Goal: Task Accomplishment & Management: Complete application form

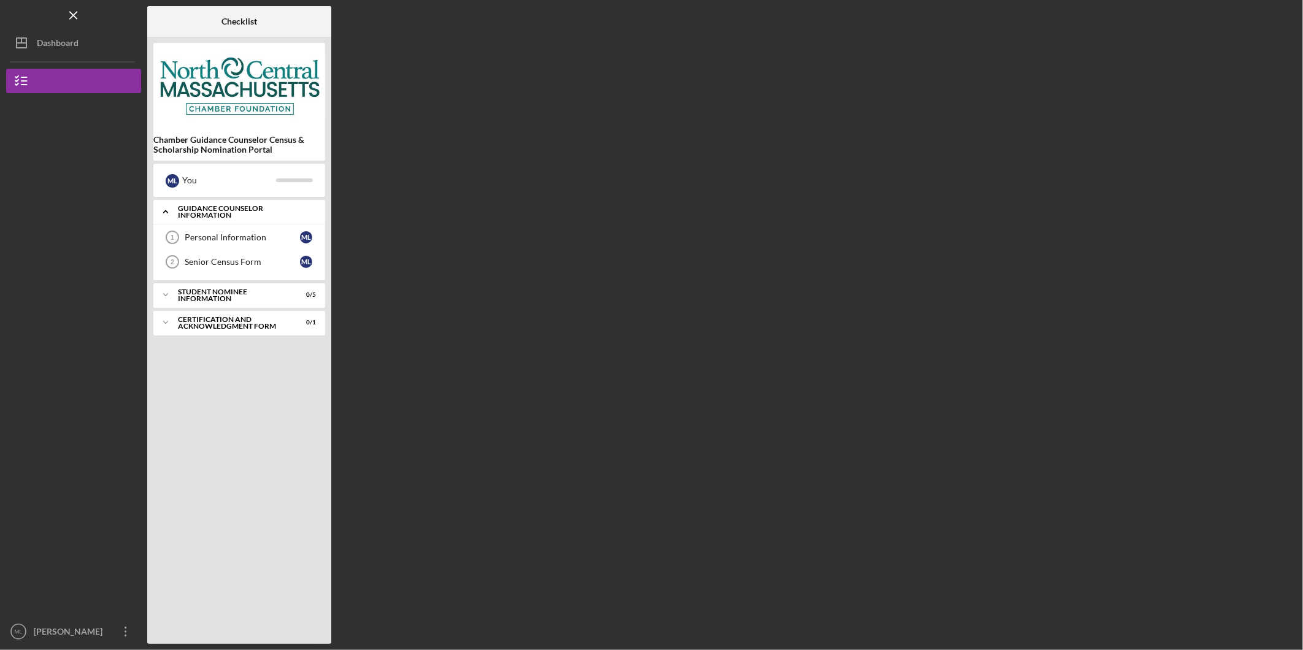
click at [170, 211] on icon "Icon/Expander" at bounding box center [165, 211] width 25 height 25
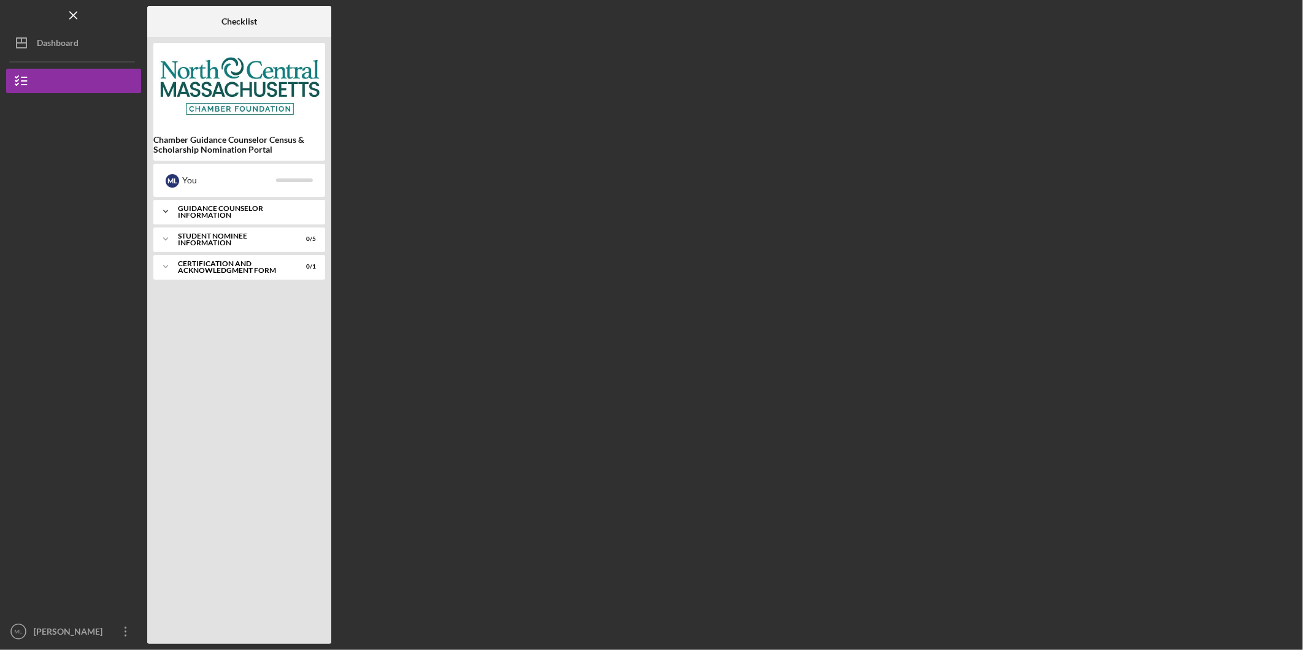
click at [169, 210] on icon "Icon/Expander" at bounding box center [165, 211] width 25 height 25
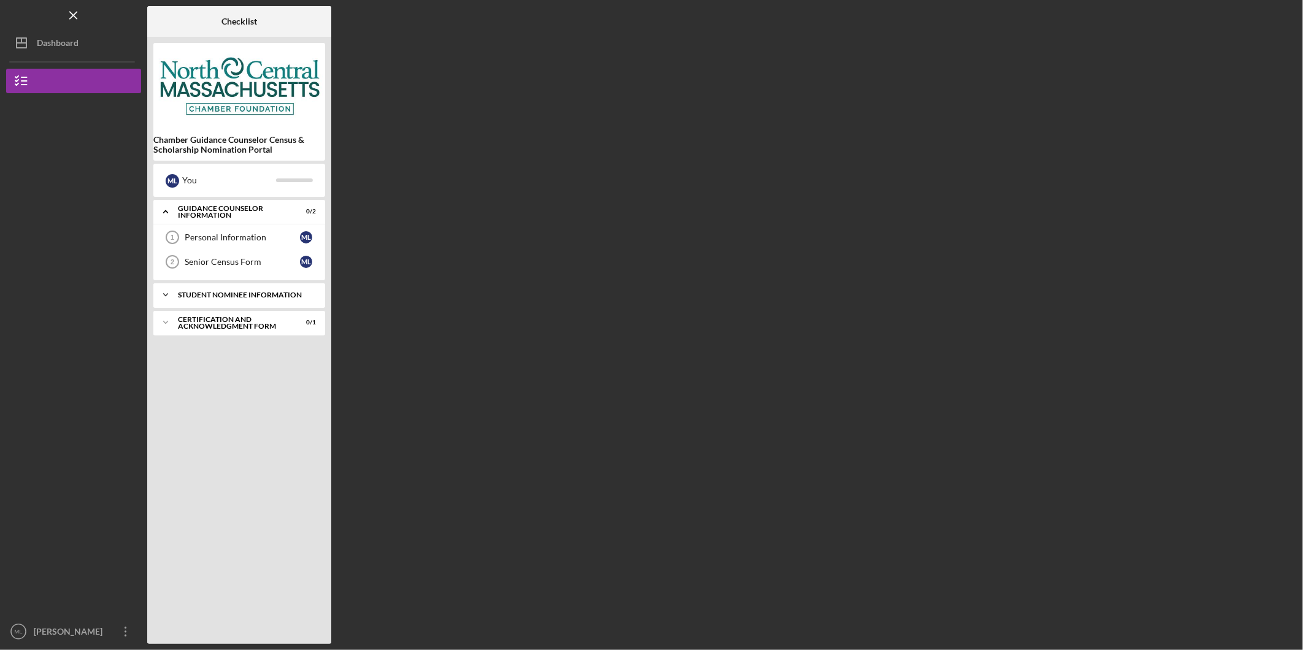
click at [164, 299] on icon "Icon/Expander" at bounding box center [165, 295] width 25 height 25
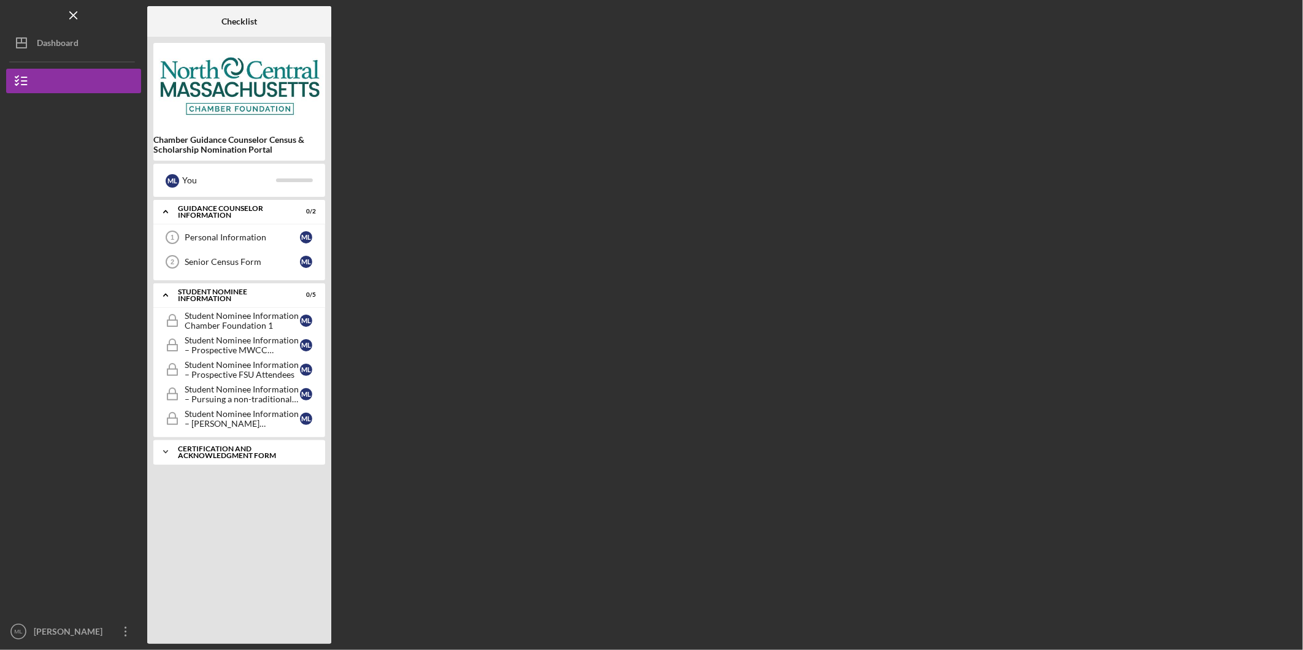
drag, startPoint x: 169, startPoint y: 453, endPoint x: 168, endPoint y: 464, distance: 11.7
click at [169, 454] on icon "Icon/Expander" at bounding box center [165, 452] width 25 height 25
click at [167, 213] on polyline at bounding box center [166, 212] width 4 height 2
click at [171, 294] on icon "Icon/Expander" at bounding box center [165, 295] width 25 height 25
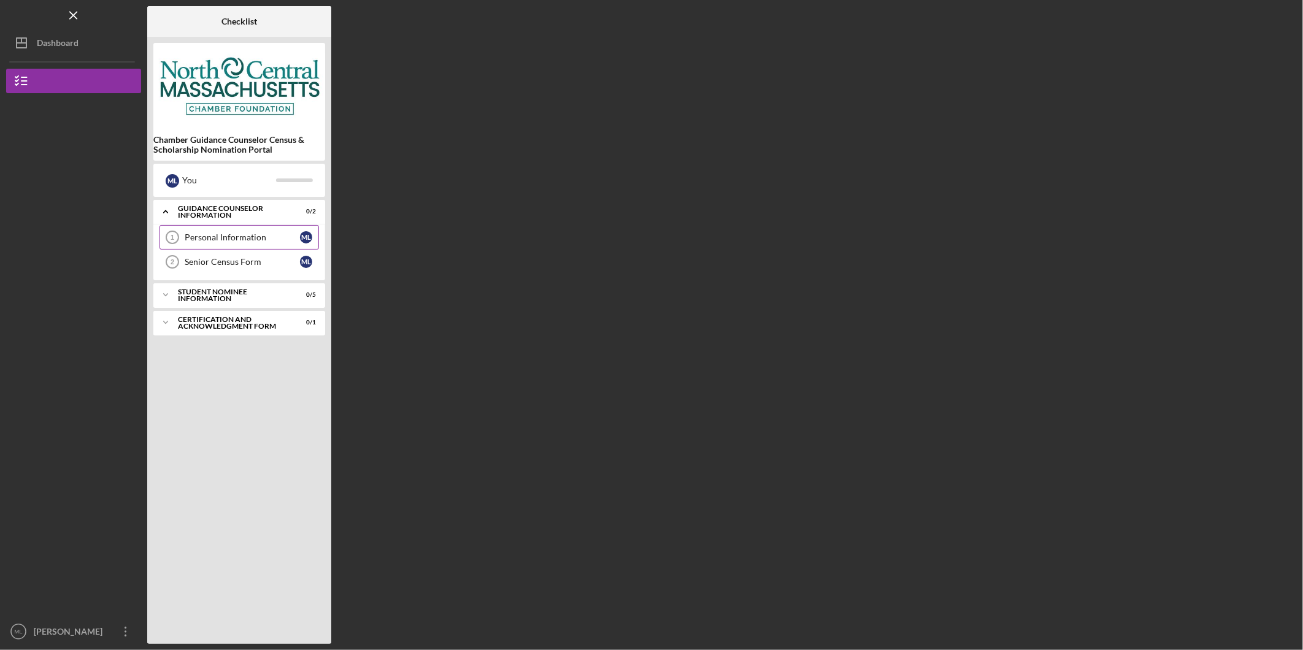
click at [229, 230] on link "Personal Information 1 Personal Information M L" at bounding box center [238, 237] width 159 height 25
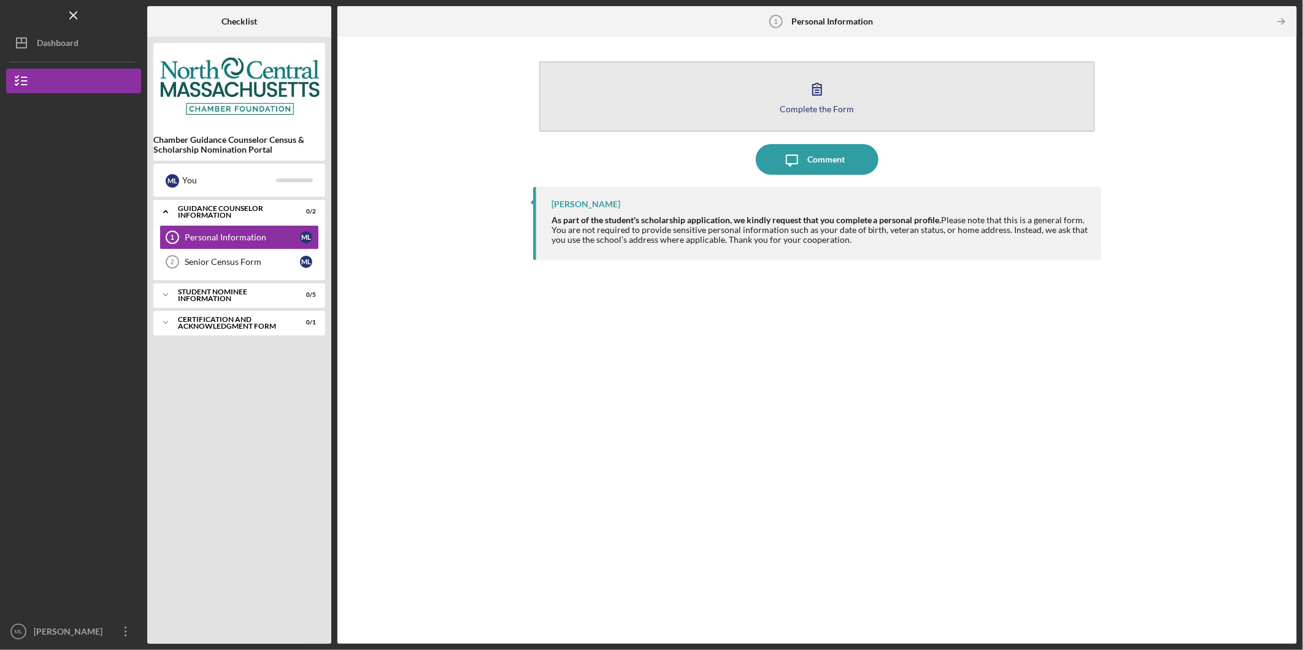
click at [892, 115] on button "Complete the Form Form" at bounding box center [817, 96] width 556 height 71
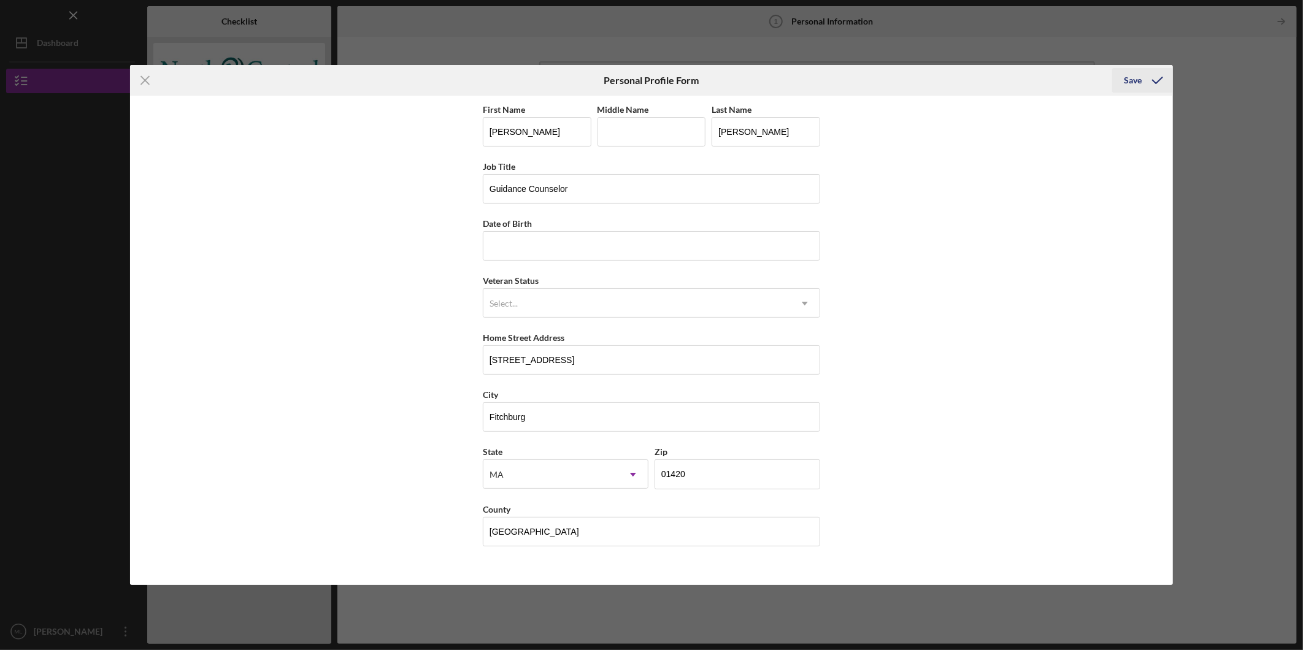
click at [1137, 88] on div "Save" at bounding box center [1133, 80] width 18 height 25
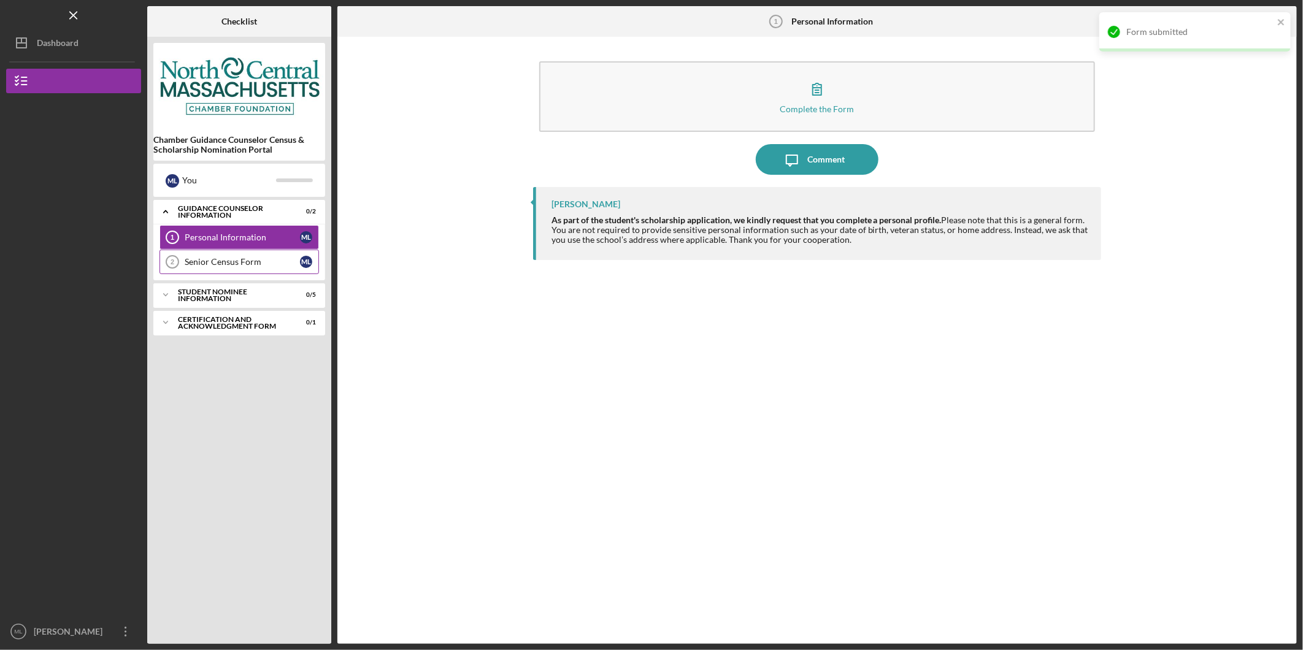
click at [229, 260] on div "Senior Census Form" at bounding box center [242, 262] width 115 height 10
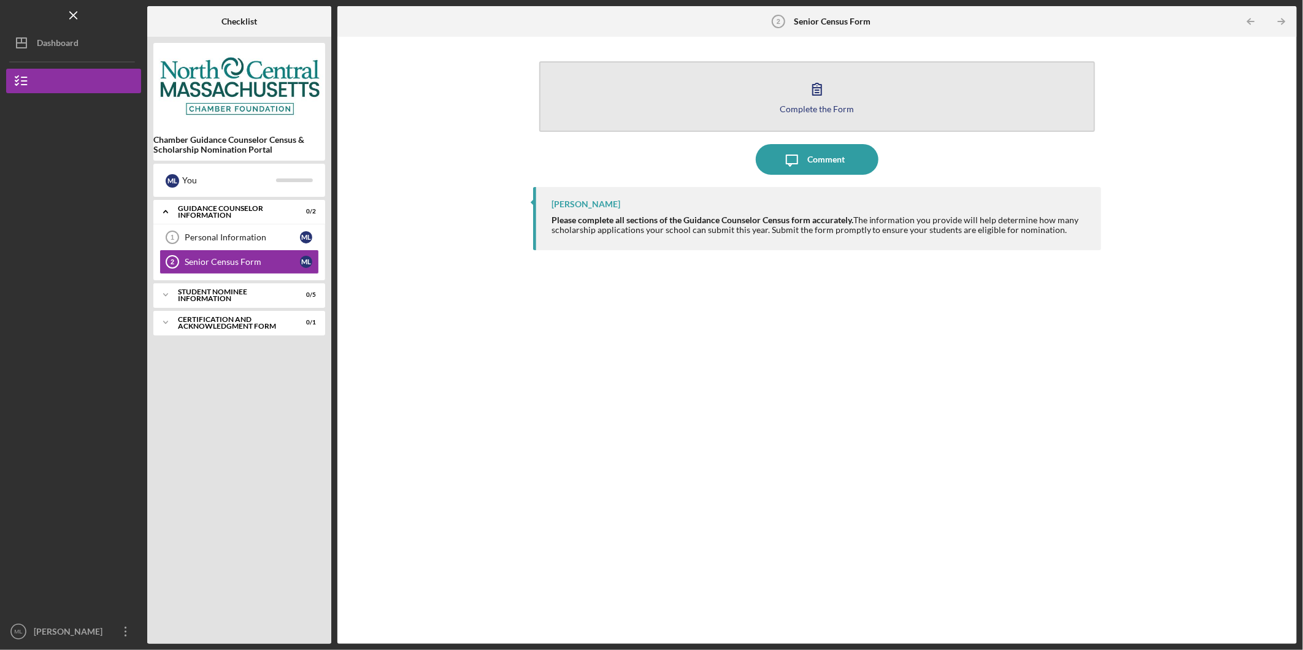
click at [986, 93] on button "Complete the Form Form" at bounding box center [817, 96] width 556 height 71
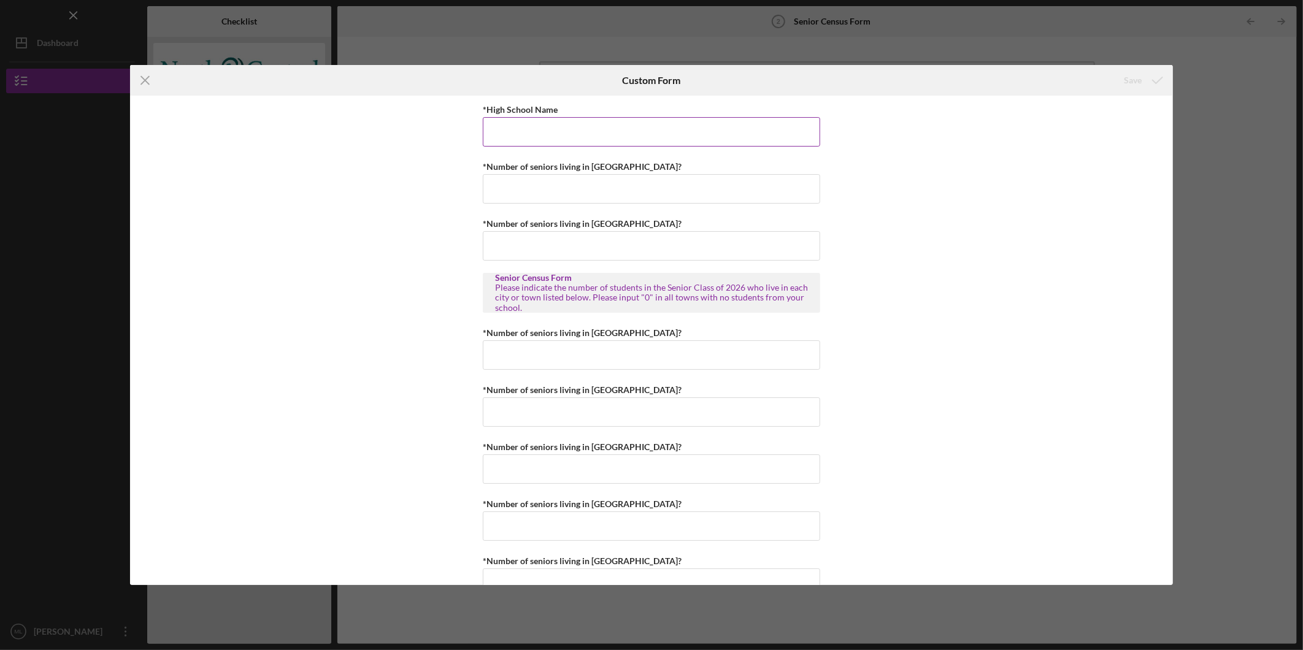
click at [657, 143] on input "*High School Name" at bounding box center [651, 131] width 337 height 29
type input "[GEOGRAPHIC_DATA]"
type input "2"
type input "0"
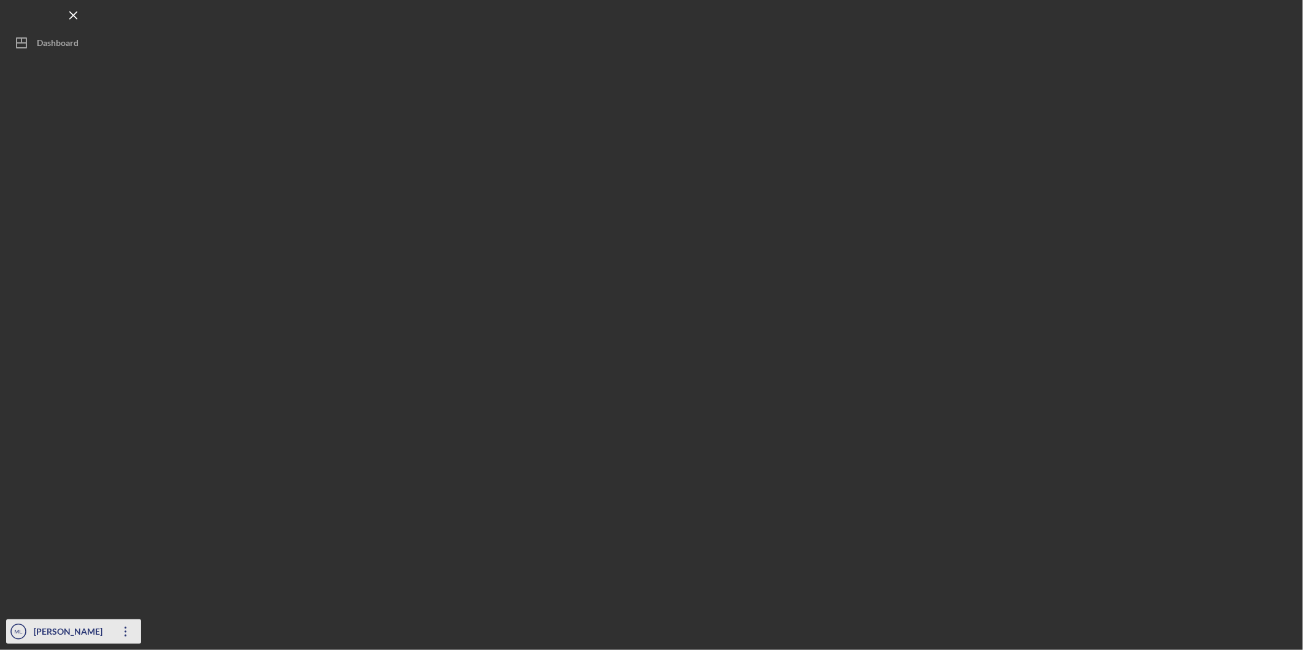
click at [132, 638] on icon "Icon/Overflow" at bounding box center [125, 631] width 31 height 31
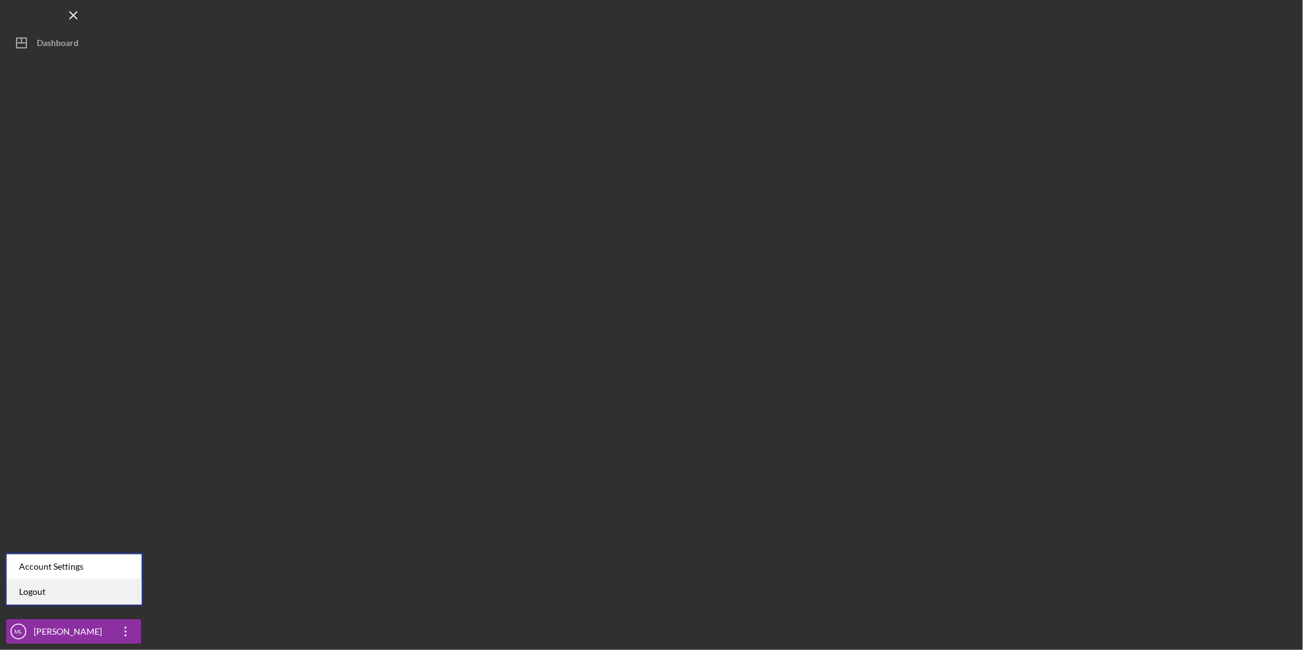
click at [80, 598] on link "Logout" at bounding box center [74, 592] width 135 height 25
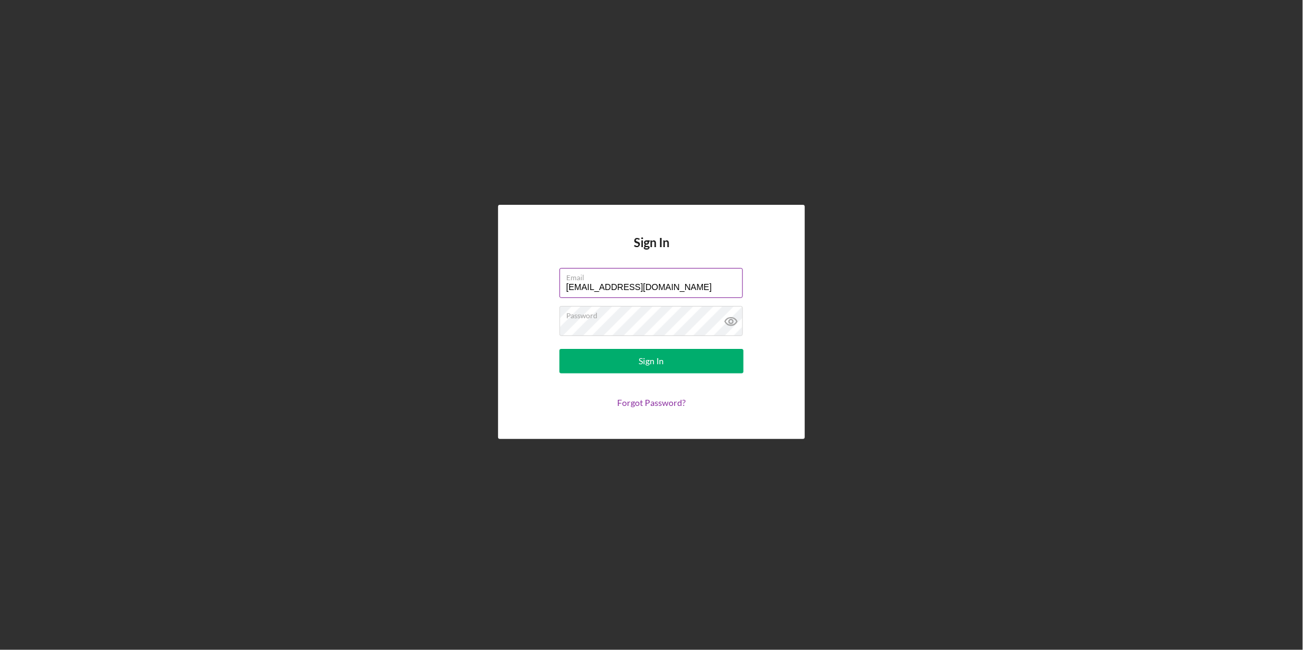
click at [681, 290] on input "[EMAIL_ADDRESS][DOMAIN_NAME]" at bounding box center [650, 282] width 183 height 29
type input "[EMAIL_ADDRESS][DOMAIN_NAME]"
click at [634, 368] on button "Sign In" at bounding box center [651, 361] width 184 height 25
